Goal: Transaction & Acquisition: Book appointment/travel/reservation

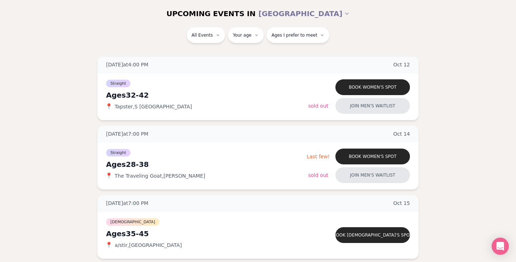
scroll to position [94, 0]
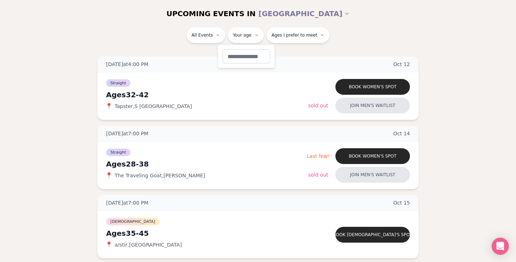
type input "**"
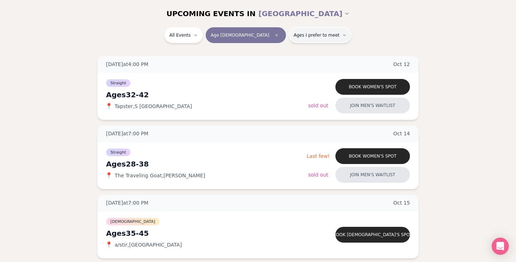
click at [295, 35] on span "Ages I prefer to meet" at bounding box center [317, 35] width 46 height 6
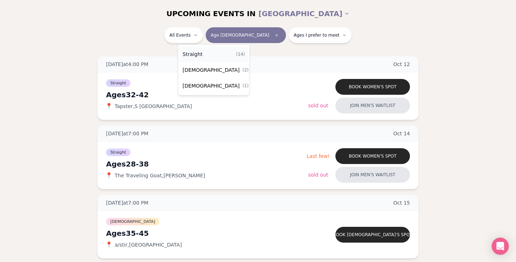
click at [208, 53] on div "Straight ( 14 )" at bounding box center [214, 54] width 68 height 16
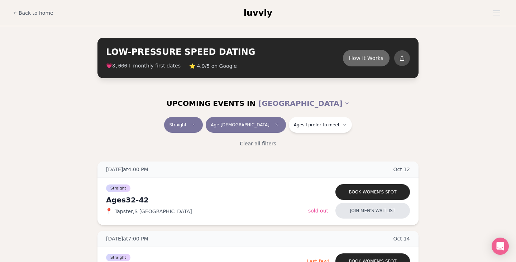
click at [359, 63] on button "How it Works" at bounding box center [366, 57] width 47 height 16
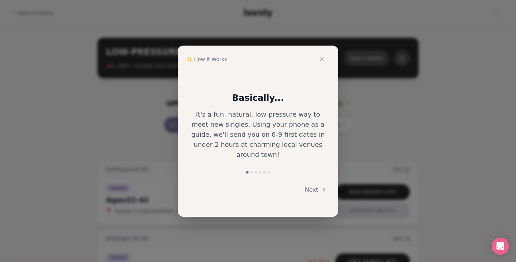
click at [316, 182] on button "Next" at bounding box center [316, 190] width 22 height 16
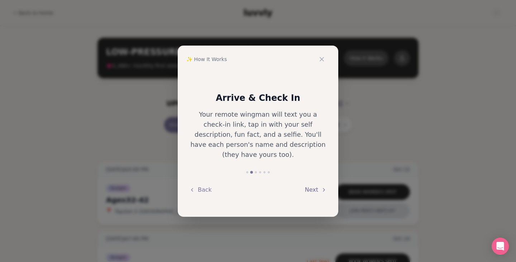
click at [316, 182] on button "Next" at bounding box center [316, 190] width 22 height 16
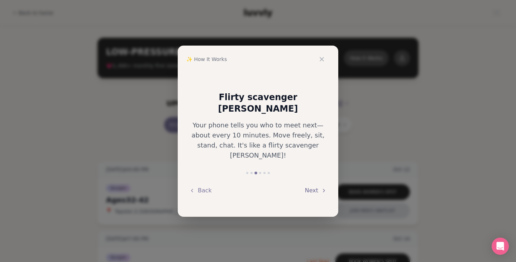
click at [315, 182] on button "Next" at bounding box center [316, 190] width 22 height 16
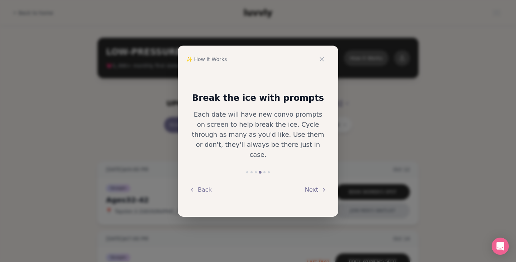
click at [315, 182] on button "Next" at bounding box center [316, 190] width 22 height 16
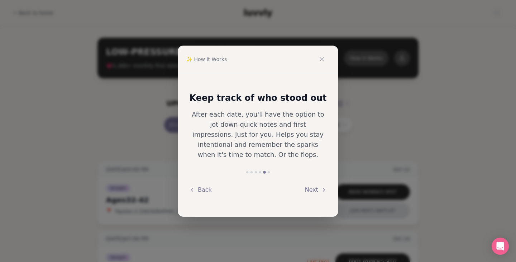
click at [315, 182] on button "Next" at bounding box center [316, 190] width 22 height 16
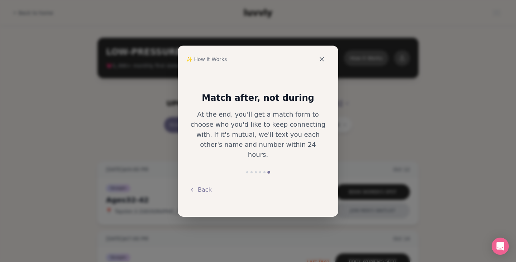
click at [324, 59] on icon at bounding box center [321, 59] width 7 height 7
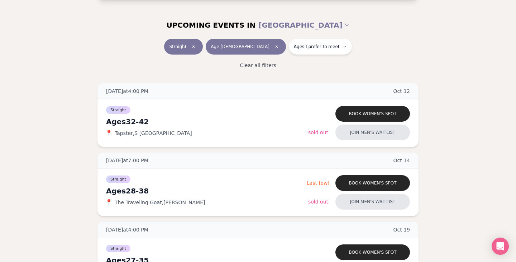
scroll to position [78, 0]
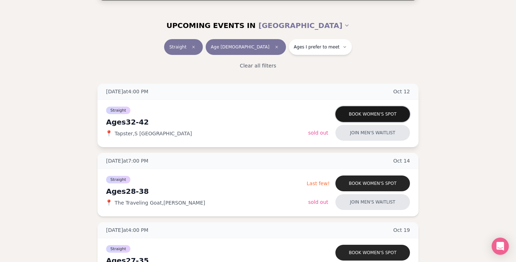
click at [391, 113] on button "Book women's spot" at bounding box center [372, 114] width 75 height 16
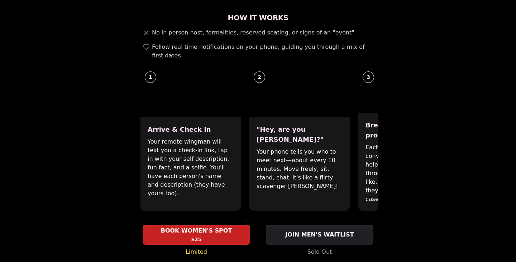
scroll to position [267, 0]
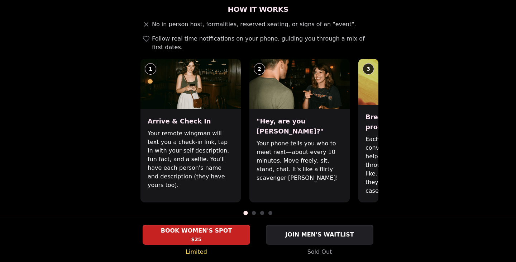
click at [256, 211] on div at bounding box center [258, 213] width 241 height 4
click at [380, 139] on div "Luvvly Speed Dating [DATE] Age Range 32 - 42 Orientation Straight Evening 4:00 …" at bounding box center [258, 229] width 490 height 916
click at [377, 139] on p "Each date will have new convo prompts on screen to help break the ice. Cycle th…" at bounding box center [409, 165] width 86 height 60
click at [337, 142] on p "Your phone tells you who to meet next—about every 10 minutes. Move freely, sit,…" at bounding box center [300, 160] width 86 height 43
click at [370, 140] on p "Each date will have new convo prompts on screen to help break the ice. Cycle th…" at bounding box center [409, 165] width 86 height 60
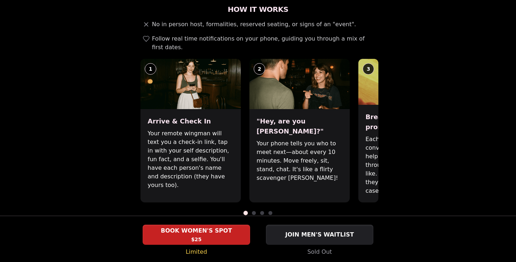
click at [78, 145] on div "Luvvly Speed Dating [DATE] Age Range 32 - 42 Orientation Straight Evening 4:00 …" at bounding box center [258, 229] width 490 height 916
click at [159, 135] on p "Your remote wingman will text you a check-in link, tap in with your self descri…" at bounding box center [191, 159] width 86 height 60
click at [170, 69] on img at bounding box center [190, 84] width 100 height 50
click at [260, 68] on img at bounding box center [299, 84] width 100 height 50
click at [256, 211] on div at bounding box center [258, 213] width 241 height 4
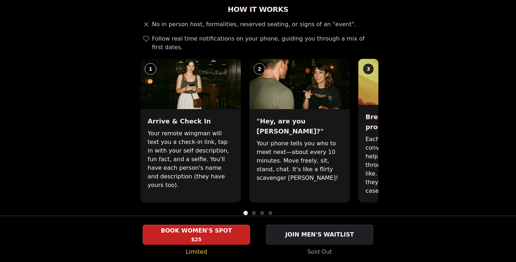
click at [254, 211] on span at bounding box center [254, 213] width 4 height 4
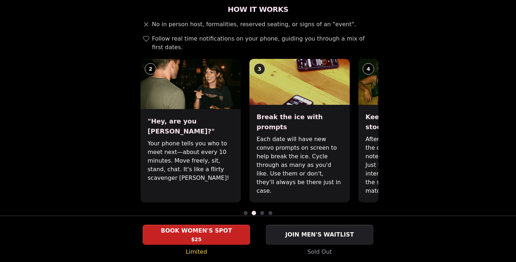
click at [262, 211] on span at bounding box center [262, 213] width 4 height 4
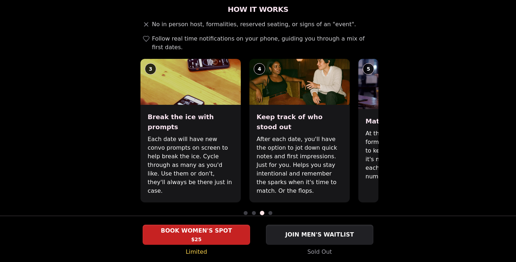
click at [270, 211] on span at bounding box center [270, 213] width 4 height 4
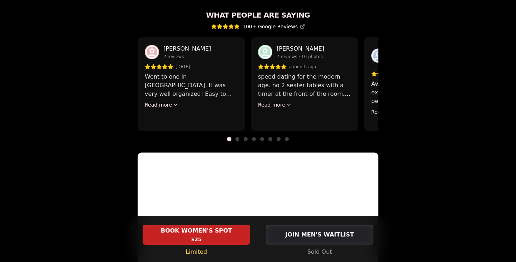
scroll to position [659, 0]
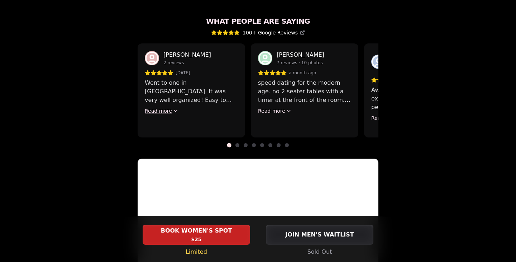
click at [175, 108] on icon at bounding box center [176, 111] width 6 height 6
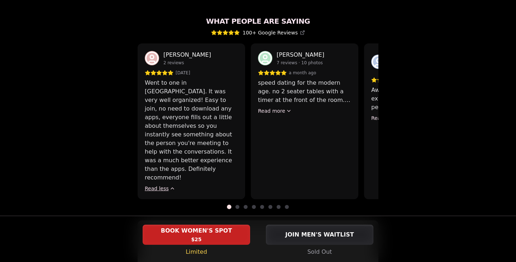
click at [236, 205] on span at bounding box center [237, 207] width 4 height 4
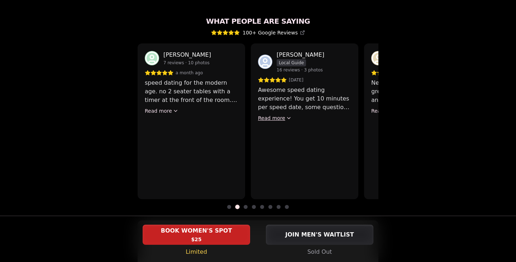
click at [286, 115] on icon at bounding box center [289, 118] width 6 height 6
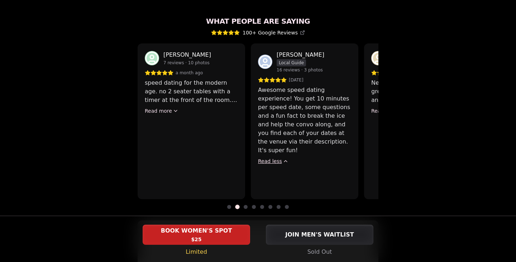
click at [245, 205] on span at bounding box center [246, 207] width 4 height 4
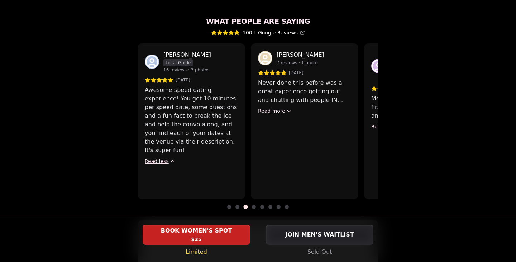
click at [268, 98] on div "[PERSON_NAME] 7 reviews · 1 photo [DATE] Never done this before was a great exp…" at bounding box center [305, 121] width 108 height 156
click at [282, 97] on div "[PERSON_NAME] 7 reviews · 1 photo [DATE] Never done this before was a great exp…" at bounding box center [305, 121] width 108 height 156
click at [255, 205] on span at bounding box center [254, 207] width 4 height 4
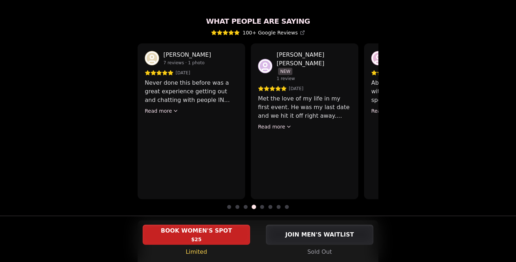
click at [164, 98] on div "[PERSON_NAME] 7 reviews · 1 photo [DATE] Never done this before was a great exp…" at bounding box center [192, 121] width 108 height 156
click at [168, 107] on button "Read more" at bounding box center [162, 110] width 34 height 7
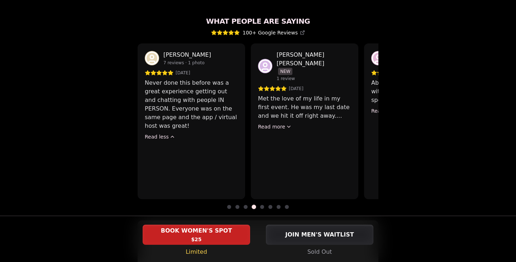
click at [283, 113] on div "[PERSON_NAME] [PERSON_NAME] NEW 1 review [DATE] Met the love of my life in my f…" at bounding box center [305, 121] width 108 height 156
click at [262, 205] on span at bounding box center [262, 207] width 4 height 4
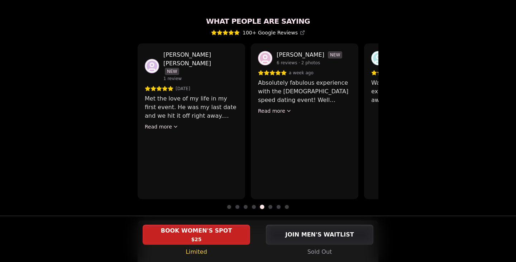
click at [173, 124] on icon at bounding box center [176, 127] width 6 height 6
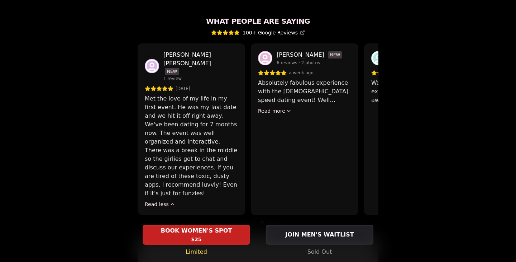
click at [271, 220] on span at bounding box center [270, 222] width 4 height 4
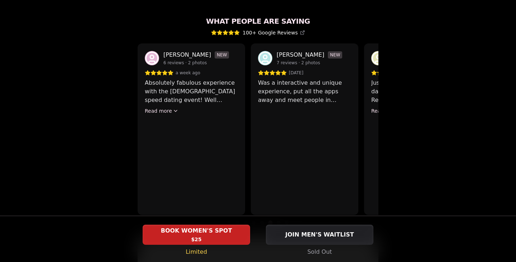
click at [279, 220] on span at bounding box center [279, 222] width 4 height 4
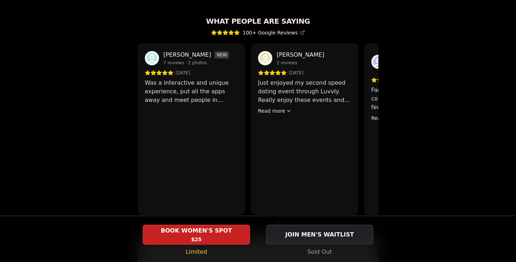
click at [266, 98] on div "[PERSON_NAME] 2 reviews [DATE] Just enjoyed my second speed dating event throug…" at bounding box center [305, 128] width 108 height 171
click at [286, 199] on div "What People Are Saying 100+ Google Reviews [PERSON_NAME] 2 reviews [DATE] Went …" at bounding box center [258, 193] width 241 height 355
click at [290, 220] on div at bounding box center [258, 222] width 241 height 4
click at [288, 220] on span at bounding box center [287, 222] width 4 height 4
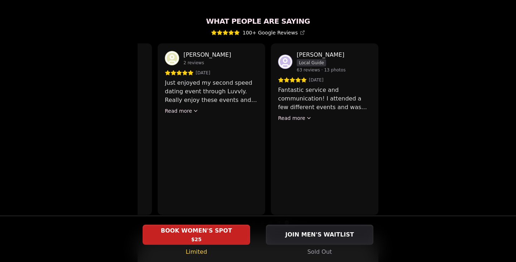
click at [184, 99] on div "[PERSON_NAME] 2 reviews [DATE] Just enjoyed my second speed dating event throug…" at bounding box center [212, 128] width 108 height 171
click at [183, 107] on button "Read more" at bounding box center [182, 110] width 34 height 7
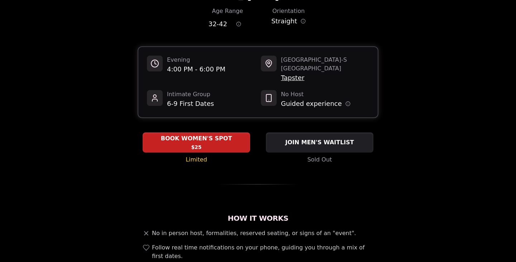
scroll to position [0, 0]
